Goal: Information Seeking & Learning: Learn about a topic

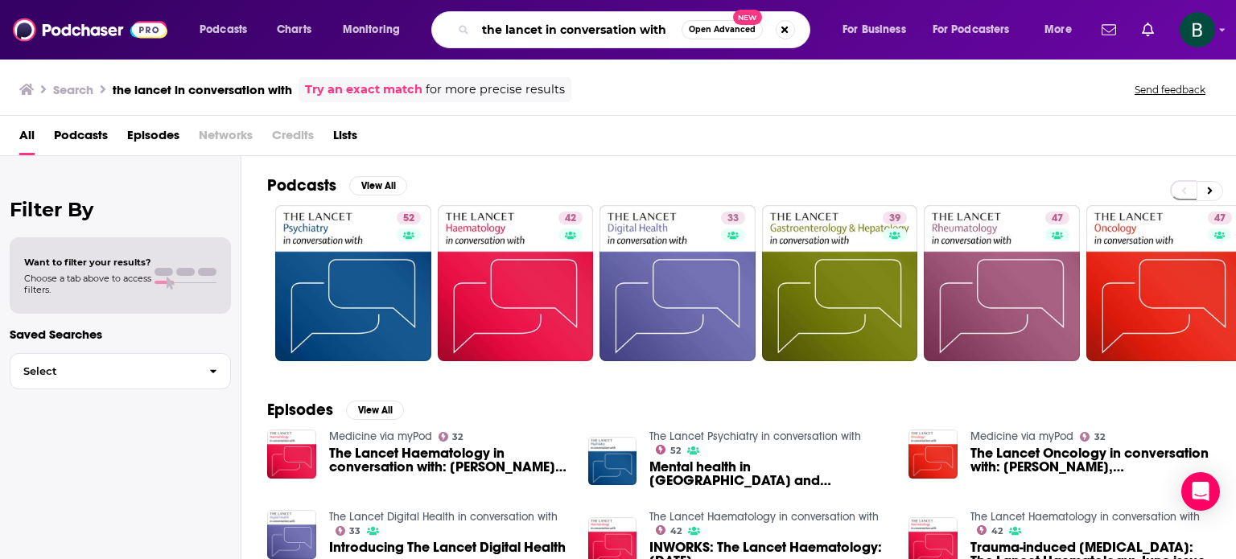
drag, startPoint x: 476, startPoint y: 31, endPoint x: 1235, endPoint y: 63, distance: 759.2
click at [1235, 63] on div "Podcasts Charts Monitoring the lancet in conversation with Open Advanced New Fo…" at bounding box center [618, 279] width 1236 height 559
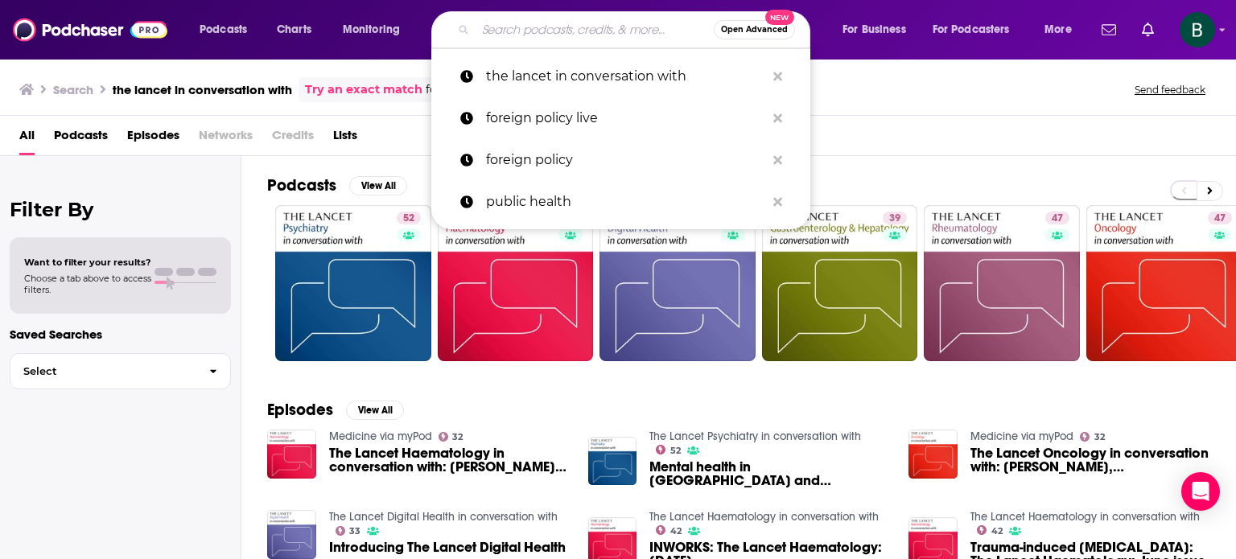
paste input "Overwhelmed Working Woman"
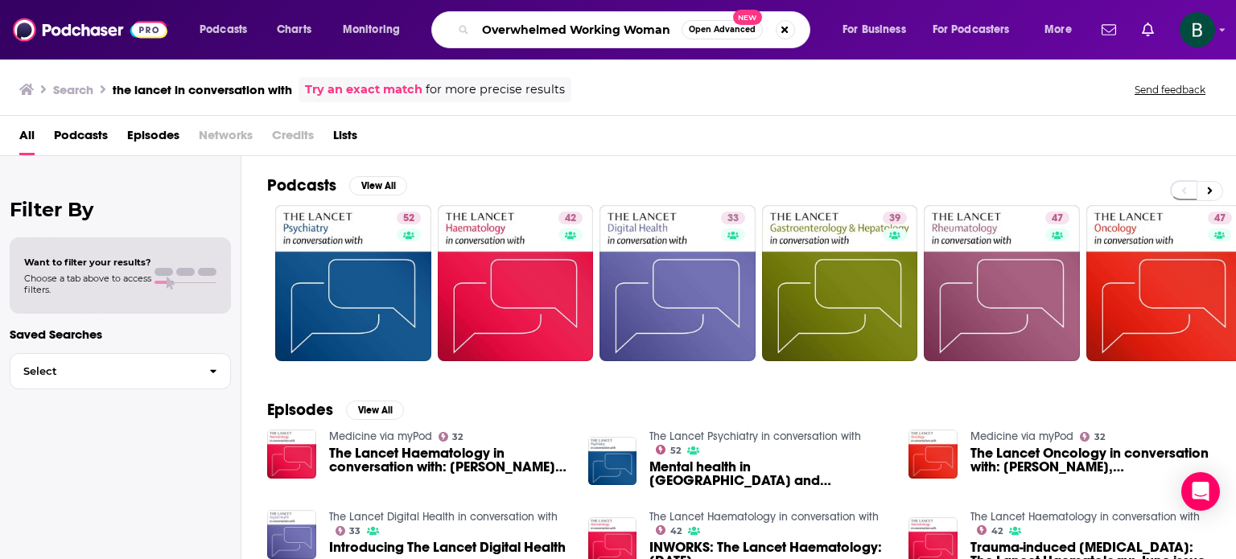
type input "Overwhelmed Working Woman"
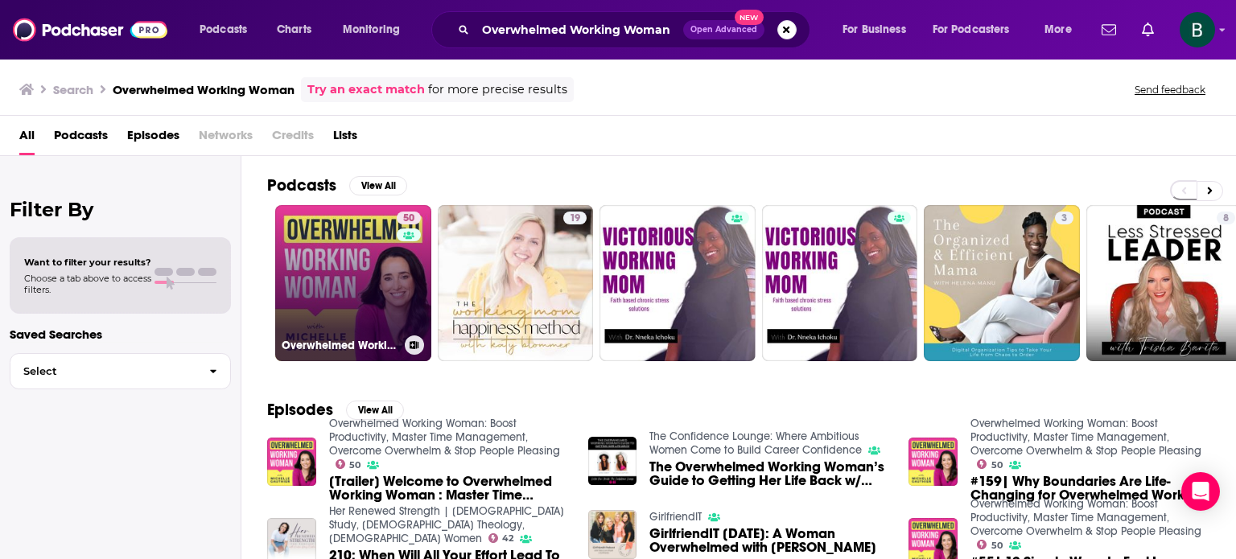
click at [366, 266] on link "50 Overwhelmed Working Woman: Boost Productivity, Master Time Management, Overc…" at bounding box center [353, 283] width 156 height 156
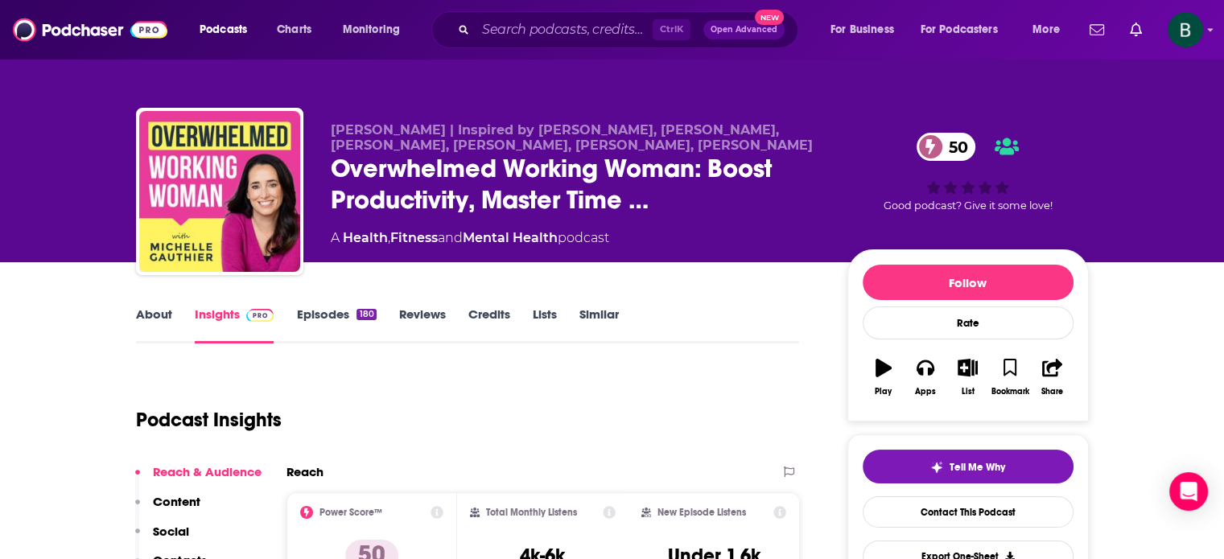
click at [159, 311] on link "About" at bounding box center [154, 324] width 36 height 37
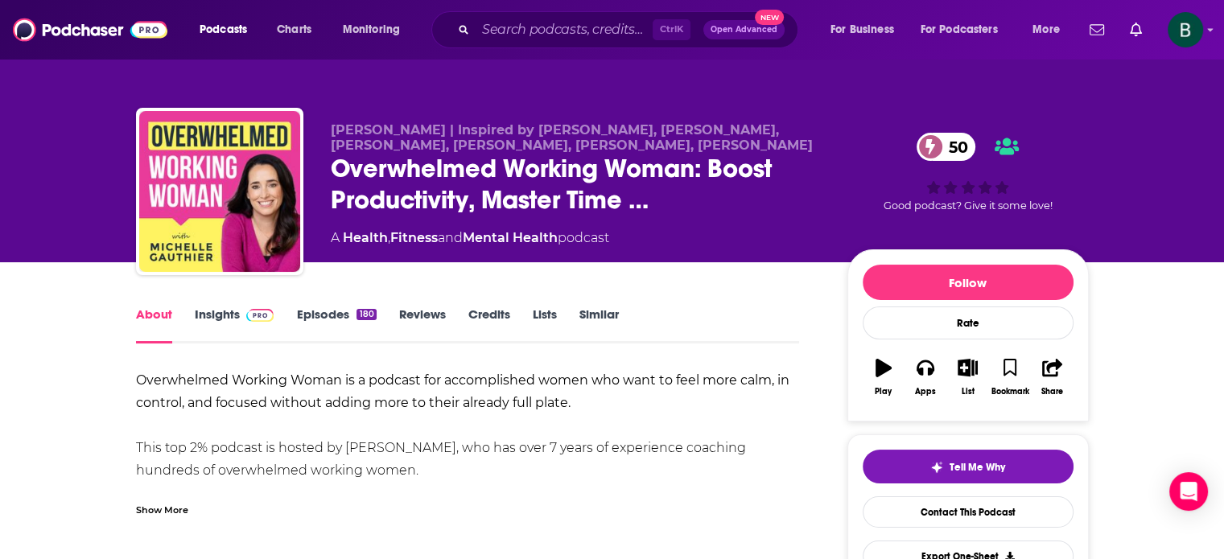
click at [180, 504] on div "Show More" at bounding box center [162, 508] width 52 height 15
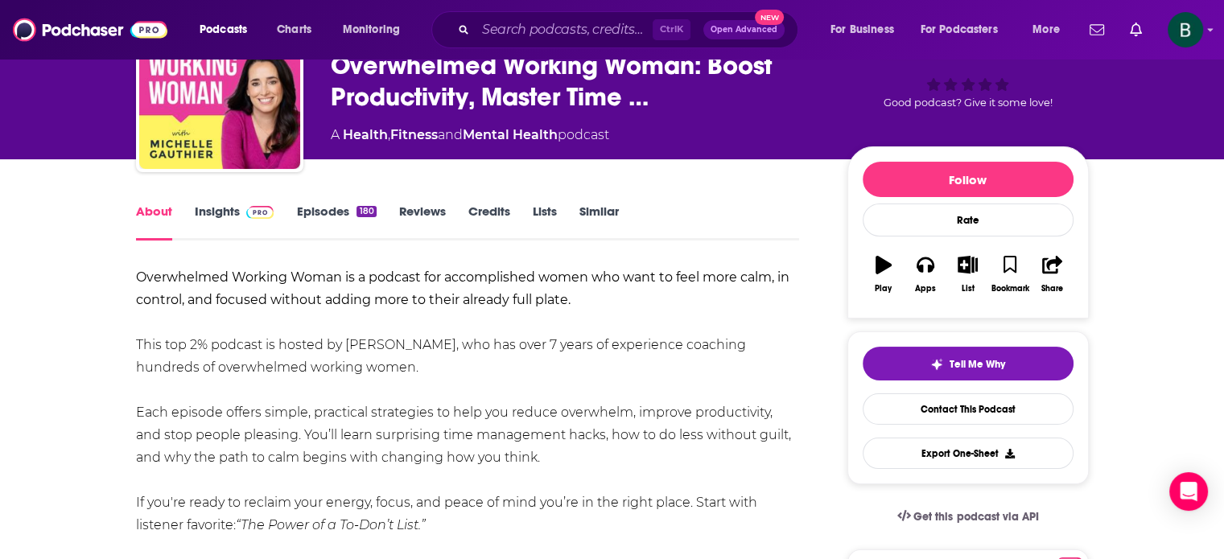
scroll to position [134, 0]
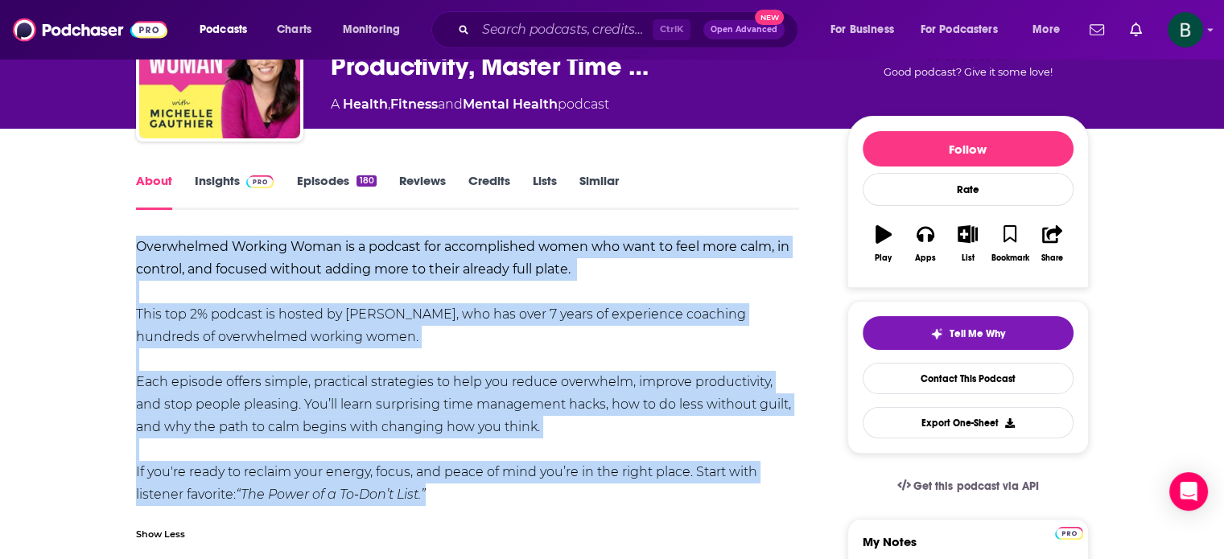
drag, startPoint x: 434, startPoint y: 493, endPoint x: 107, endPoint y: 244, distance: 411.6
copy div "Overwhelmed Working Woman is a podcast for accomplished women who want to feel …"
click at [605, 186] on link "Similar" at bounding box center [598, 191] width 39 height 37
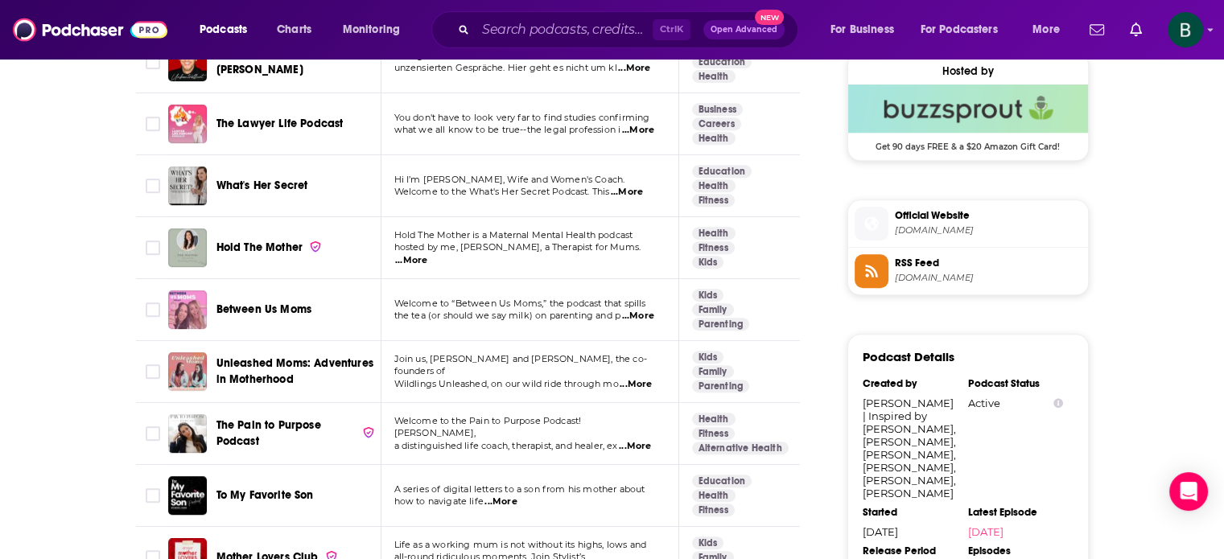
scroll to position [1474, 0]
